Goal: Communication & Community: Answer question/provide support

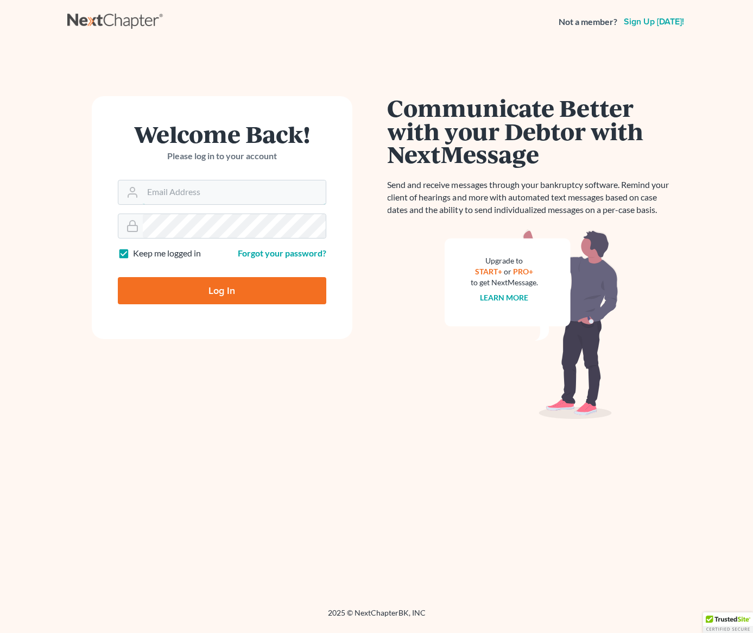
type input "[EMAIL_ADDRESS][DOMAIN_NAME]"
click at [222, 280] on input "Log In" at bounding box center [222, 290] width 209 height 27
type input "Thinking..."
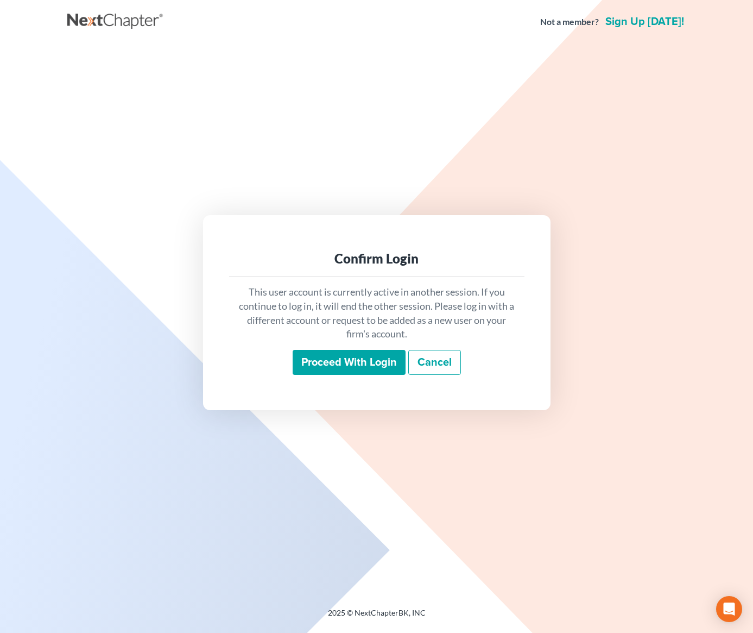
click at [364, 366] on input "Proceed with login" at bounding box center [349, 362] width 113 height 25
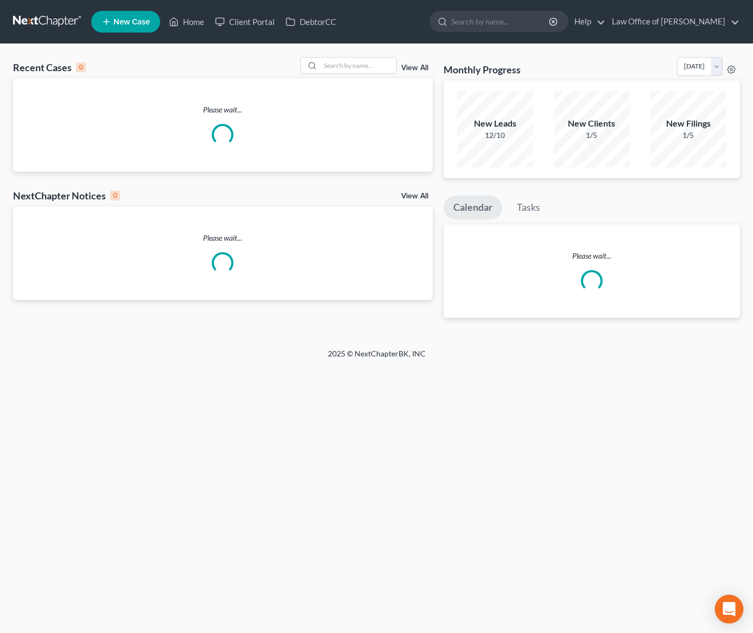
click at [734, 610] on icon "Open Intercom Messenger" at bounding box center [729, 609] width 12 height 14
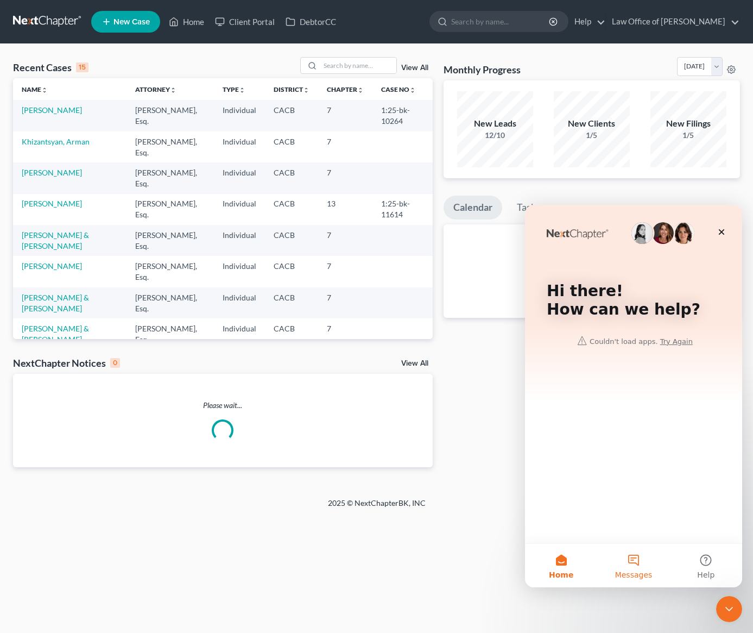
click at [633, 571] on span "Messages" at bounding box center [633, 575] width 37 height 8
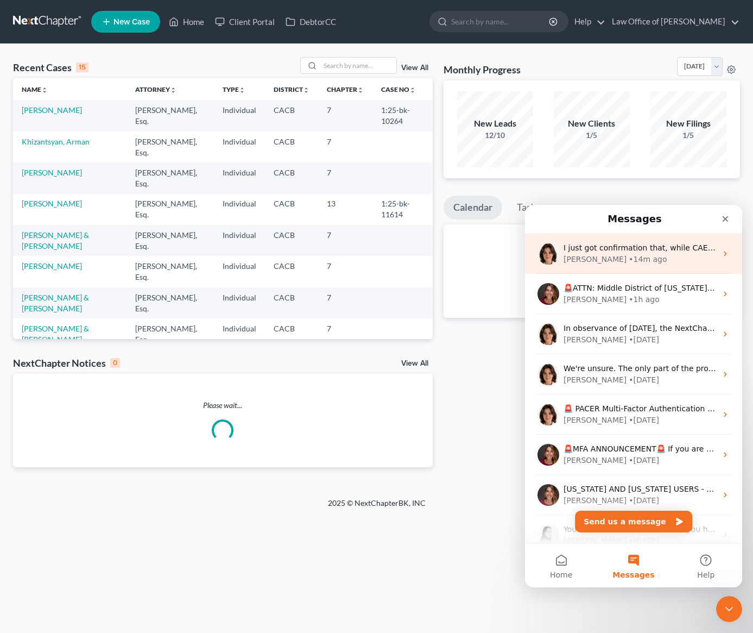
click at [629, 260] on div "• 14m ago" at bounding box center [648, 259] width 38 height 11
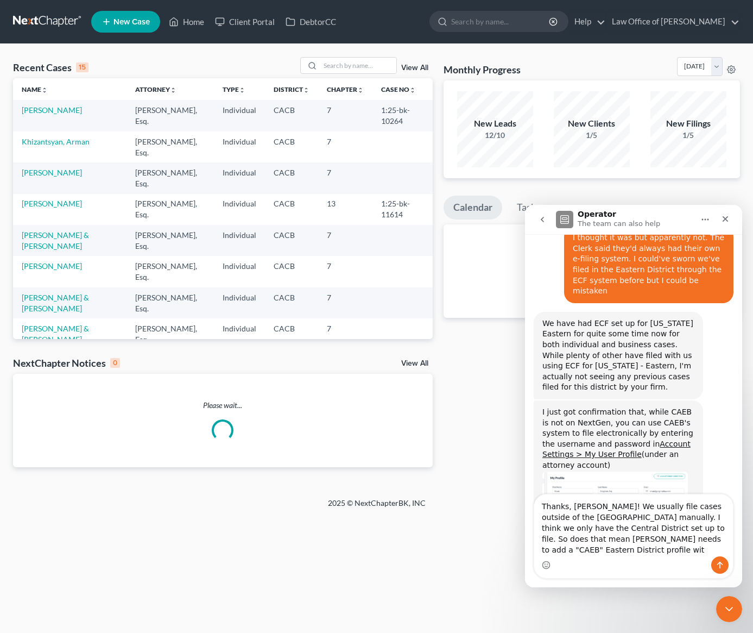
scroll to position [469, 0]
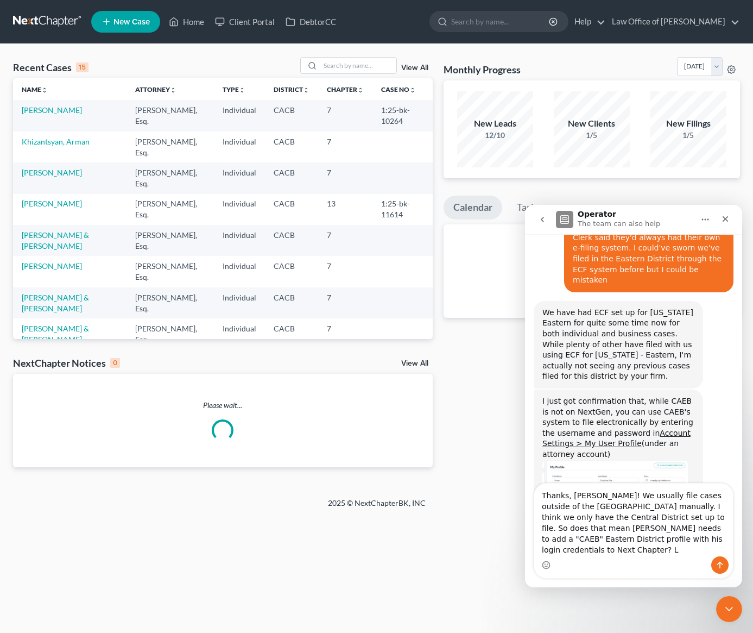
type textarea "Thanks, Emma! We usually file cases outside of the Central District manually. I…"
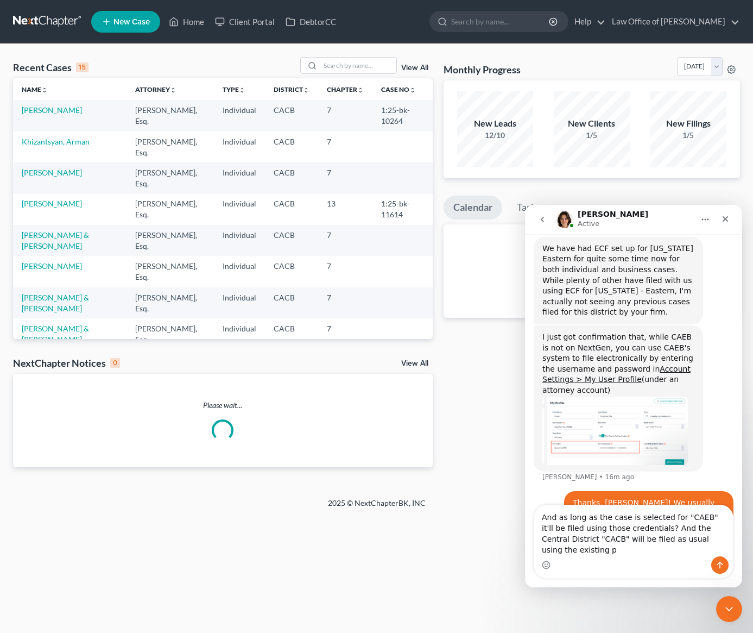
scroll to position [544, 0]
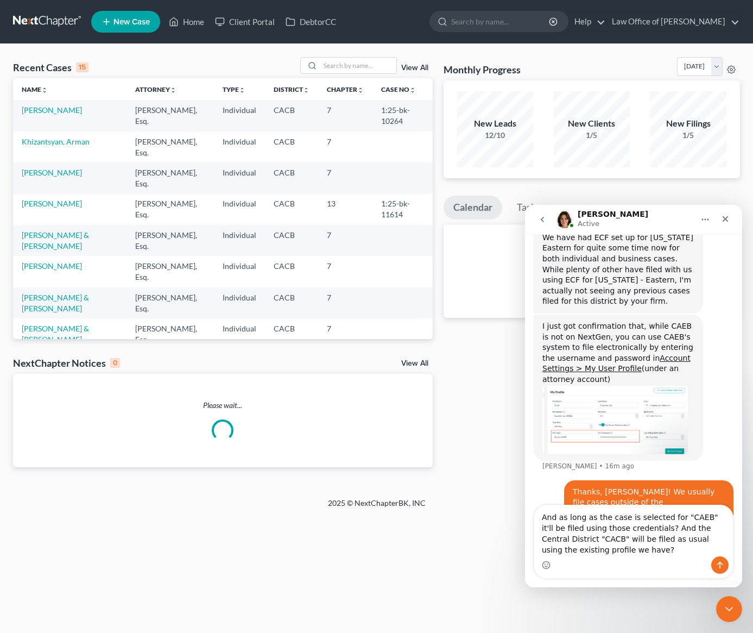
type textarea "And as long as the case is selected for "CAEB" it'll be filed using those crede…"
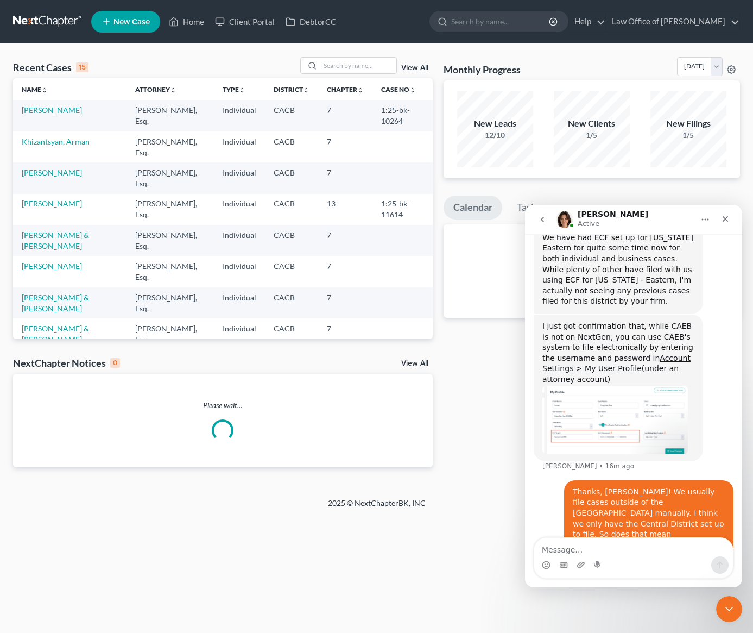
scroll to position [579, 0]
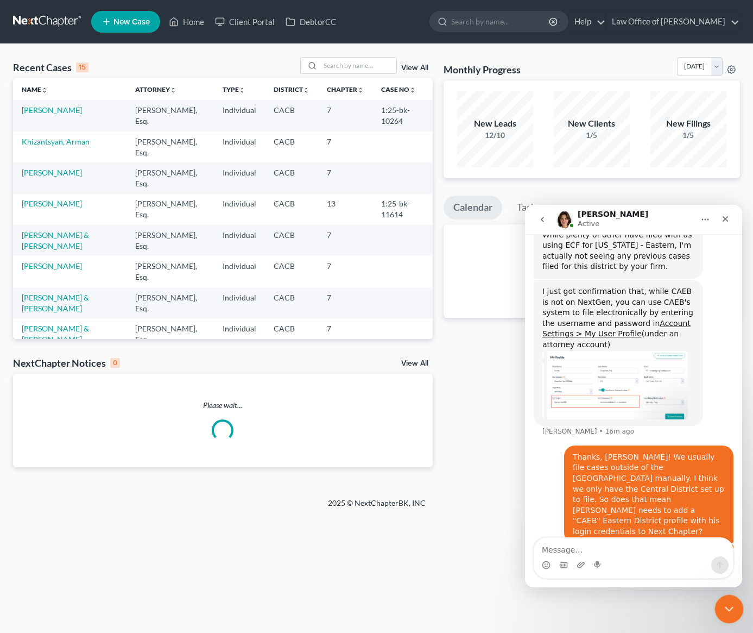
click at [724, 619] on div "Close Intercom Messenger" at bounding box center [728, 607] width 26 height 26
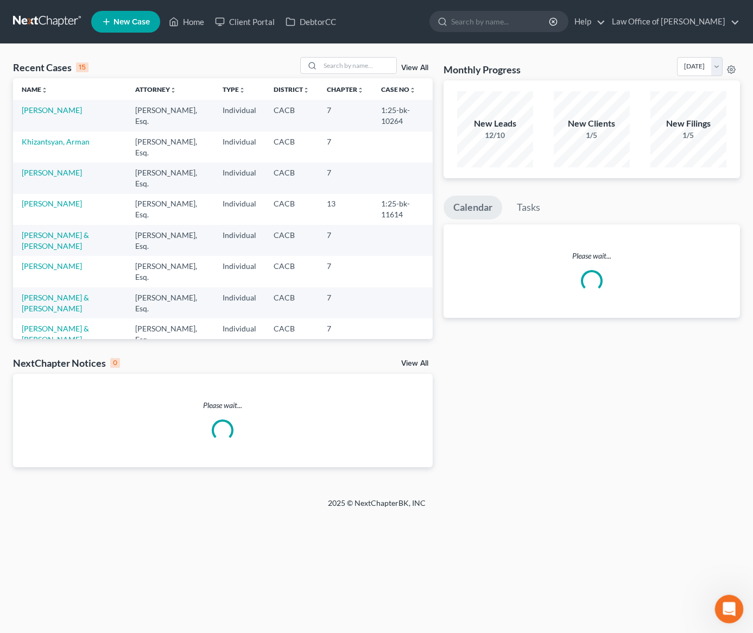
click at [723, 611] on icon "Open Intercom Messenger" at bounding box center [728, 607] width 18 height 18
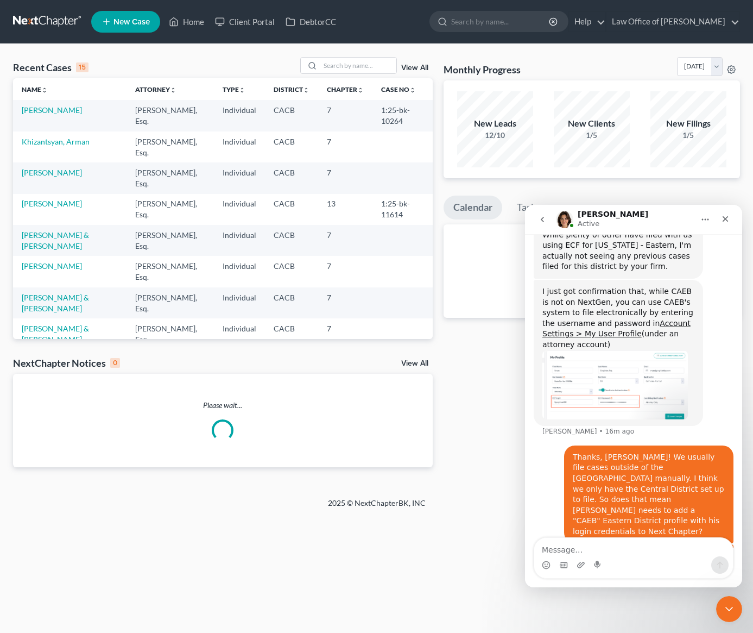
scroll to position [577, 0]
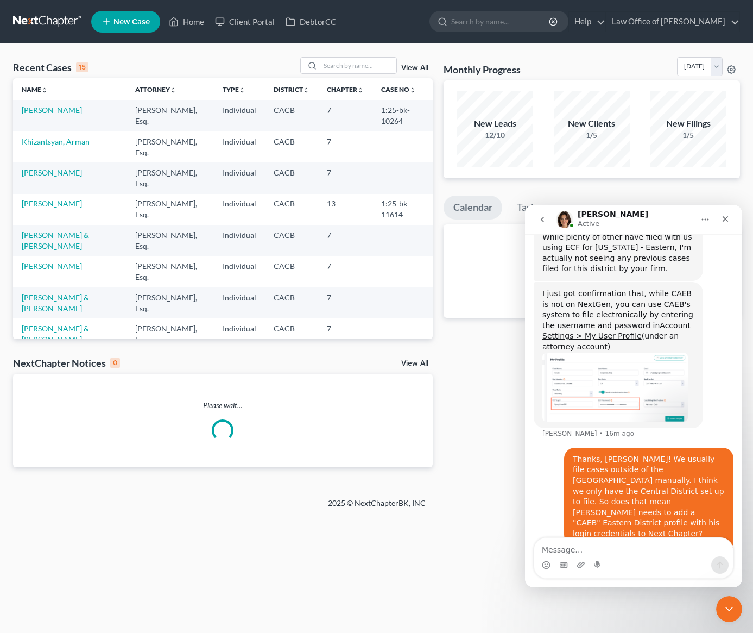
click at [602, 352] on img "Emma says…" at bounding box center [615, 386] width 146 height 69
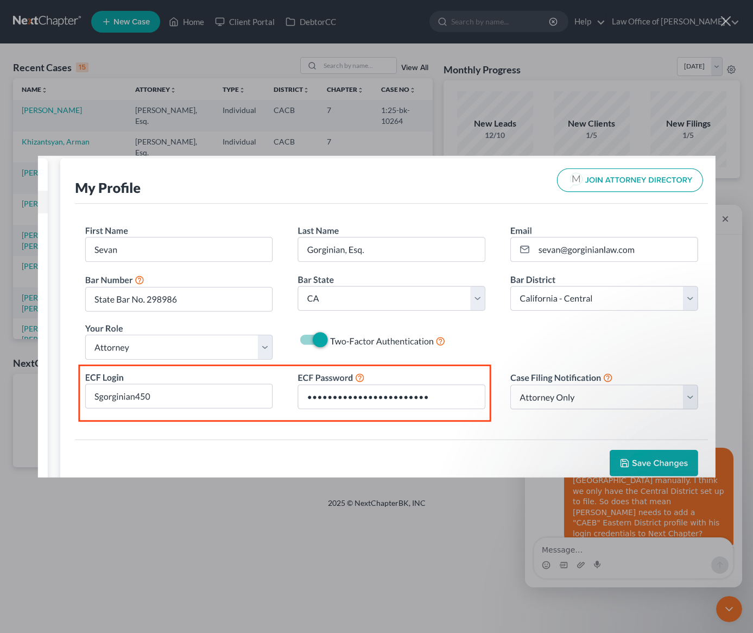
scroll to position [0, 0]
click at [647, 124] on div "Intercom messenger" at bounding box center [376, 316] width 753 height 633
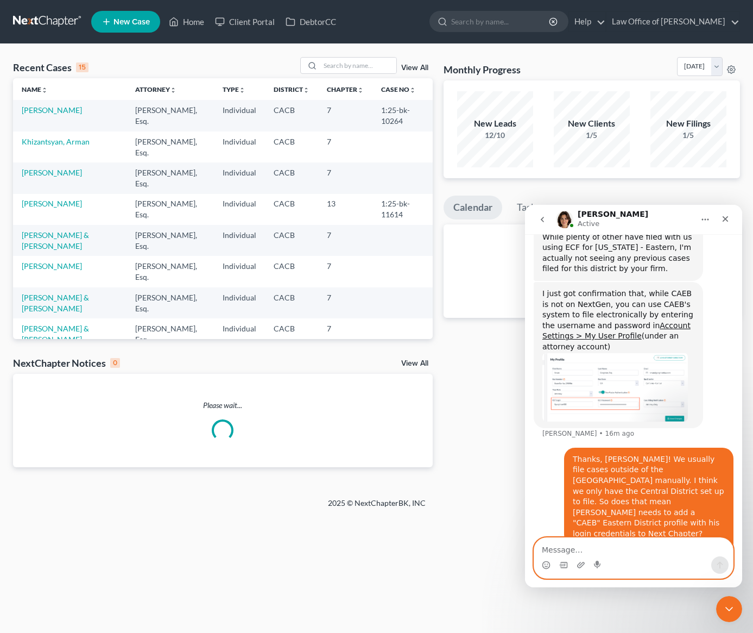
click at [584, 545] on textarea "Message…" at bounding box center [633, 547] width 199 height 18
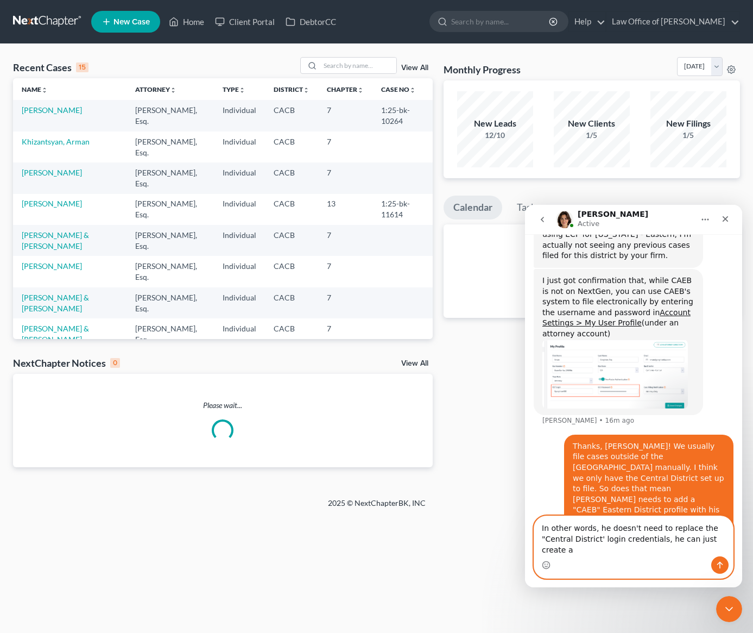
scroll to position [601, 0]
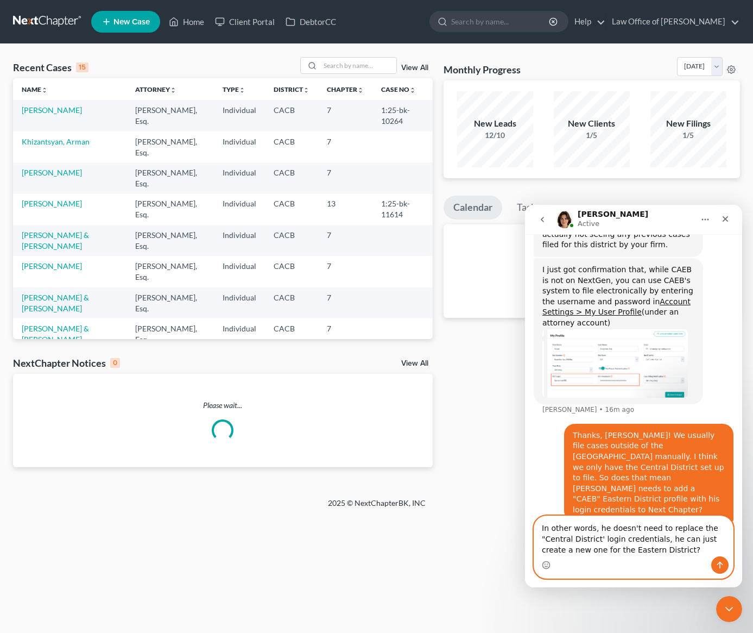
type textarea "In other words, he doesn't need to replace the "Central District' login credent…"
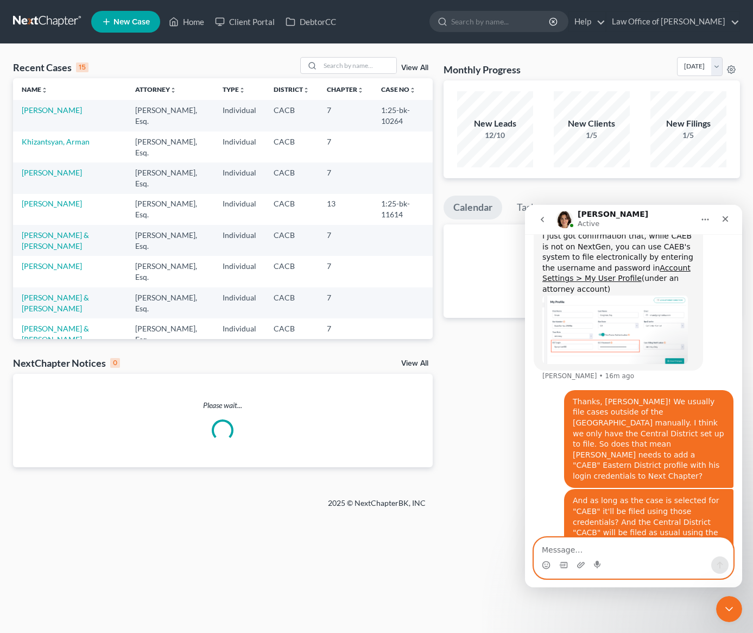
scroll to position [635, 0]
click at [735, 611] on div "Close Intercom Messenger" at bounding box center [728, 607] width 26 height 26
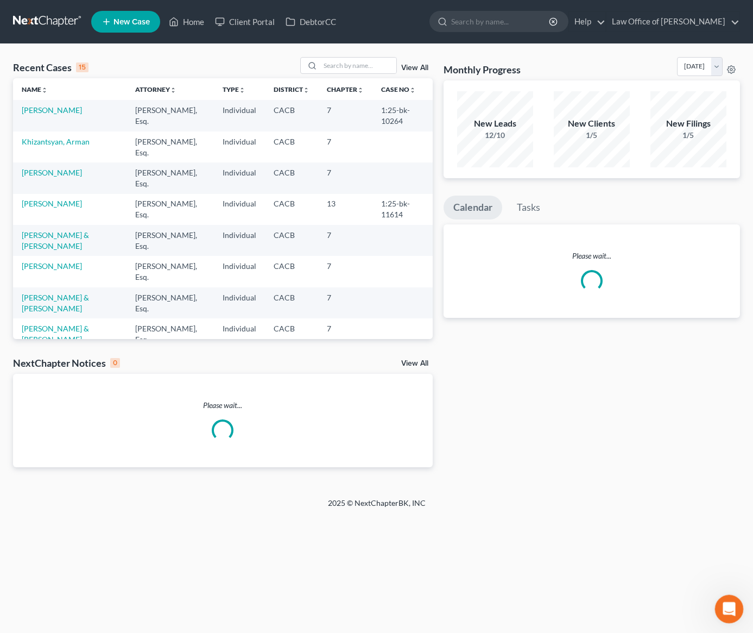
click at [728, 614] on icon "Open Intercom Messenger" at bounding box center [728, 607] width 18 height 18
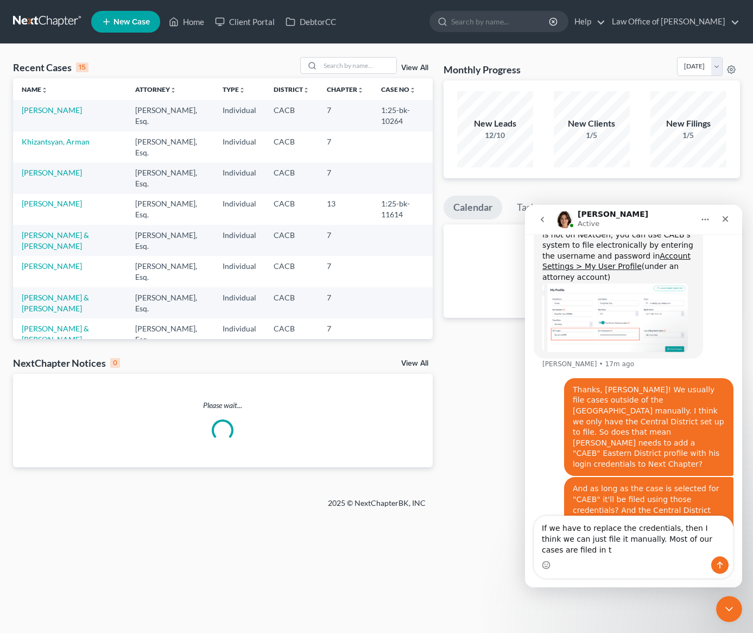
scroll to position [657, 0]
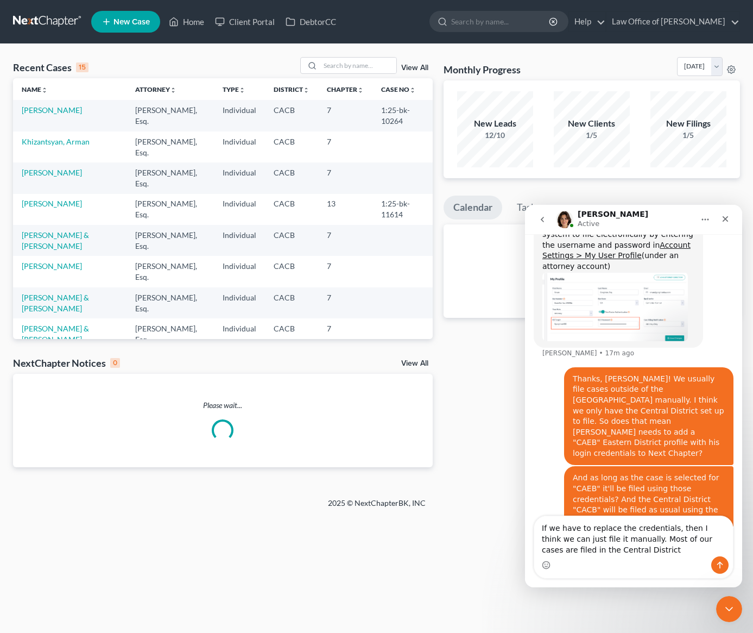
type textarea "If we have to replace the credentials, then I think we can just file it manuall…"
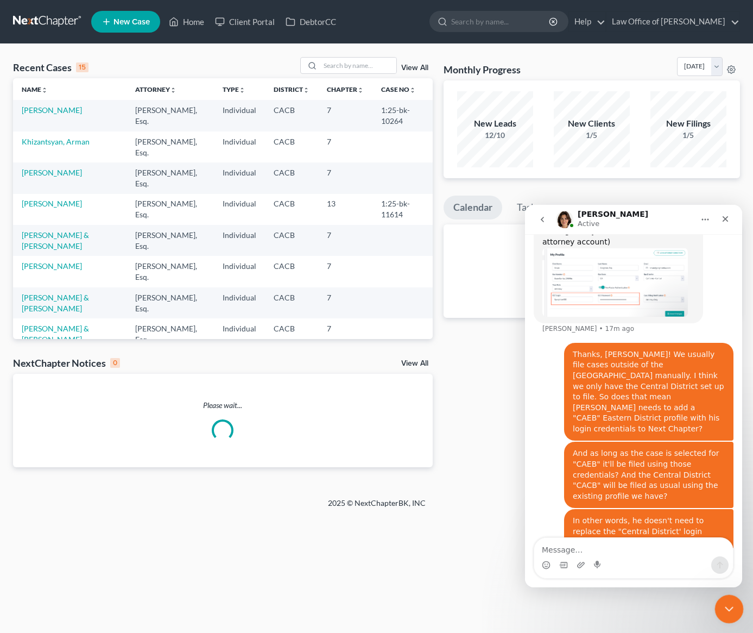
click at [731, 605] on icon "Close Intercom Messenger" at bounding box center [727, 607] width 13 height 13
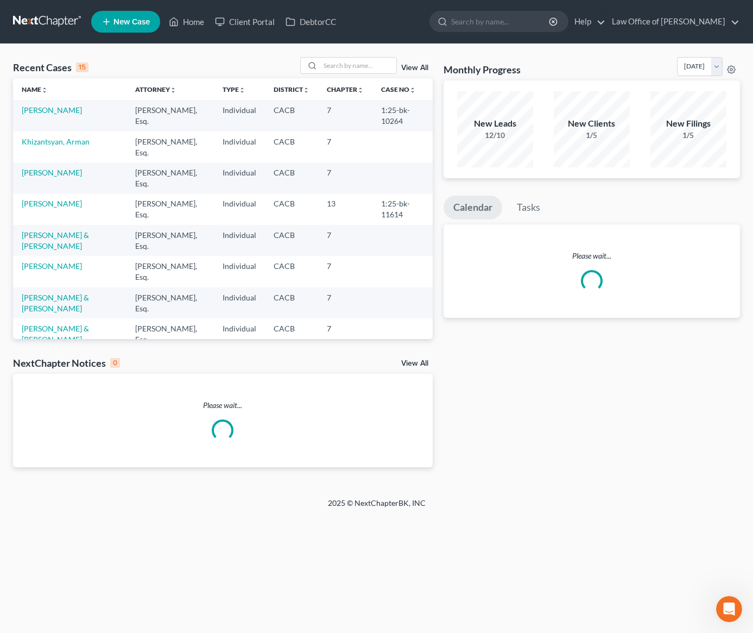
click at [43, 23] on link at bounding box center [48, 22] width 70 height 20
